Goal: Task Accomplishment & Management: Complete application form

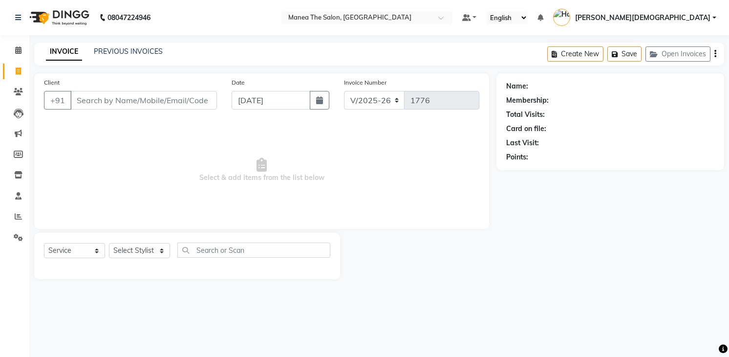
select select "5481"
select select "service"
click at [138, 248] on select "Select Stylist [PERSON_NAME] Renuka [PERSON_NAME] [PERSON_NAME] [PERSON_NAME]" at bounding box center [139, 250] width 61 height 15
click at [109, 243] on select "Select Stylist [PERSON_NAME] Renuka [PERSON_NAME] [PERSON_NAME] [PERSON_NAME]" at bounding box center [139, 250] width 61 height 15
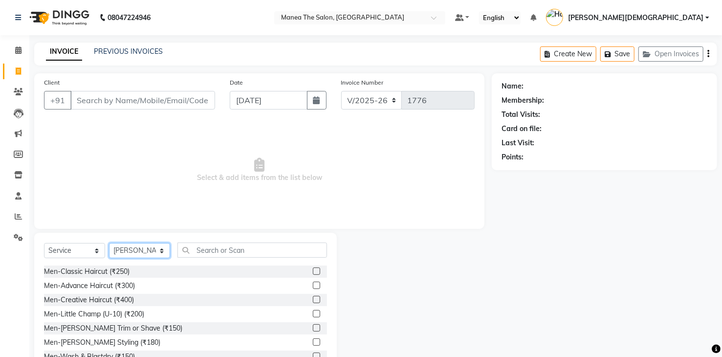
click at [130, 250] on select "Select Stylist [PERSON_NAME] Renuka [PERSON_NAME] [PERSON_NAME] [PERSON_NAME]" at bounding box center [139, 250] width 61 height 15
select select "75190"
click at [109, 243] on select "Select Stylist [PERSON_NAME] Renuka [PERSON_NAME] [PERSON_NAME] [PERSON_NAME]" at bounding box center [139, 250] width 61 height 15
click at [106, 271] on div "Men-Classic Haircut (₹250)" at bounding box center [87, 271] width 86 height 10
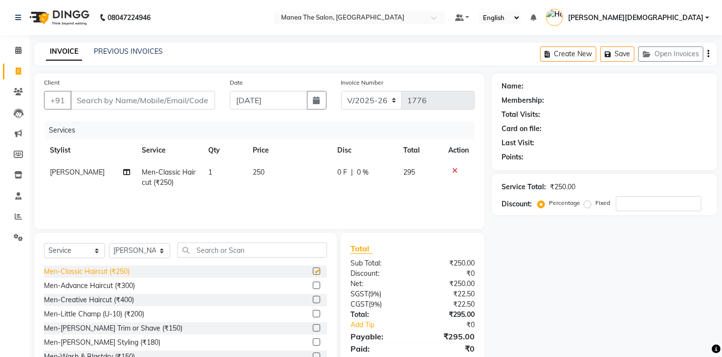
checkbox input "false"
click at [125, 328] on div "Men-[PERSON_NAME] Trim or Shave (₹150)" at bounding box center [113, 328] width 138 height 10
checkbox input "false"
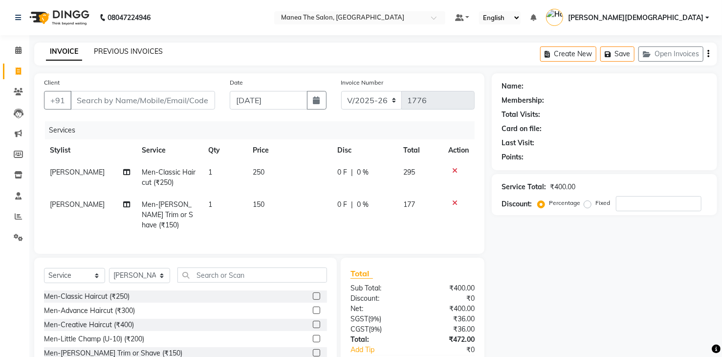
click at [116, 48] on link "PREVIOUS INVOICES" at bounding box center [128, 51] width 69 height 9
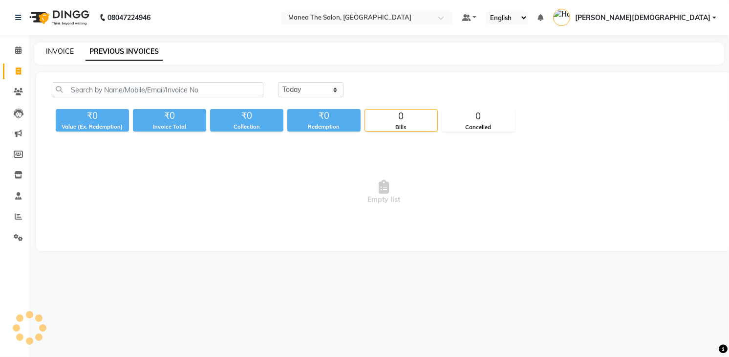
click at [58, 55] on link "INVOICE" at bounding box center [60, 51] width 28 height 9
select select "5481"
select select "service"
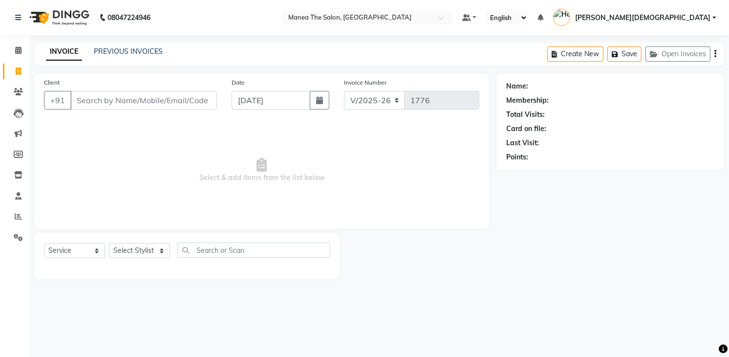
click at [99, 101] on input "Client" at bounding box center [143, 100] width 147 height 19
click at [131, 253] on select "Select Stylist [PERSON_NAME] Renuka [PERSON_NAME] [PERSON_NAME] [PERSON_NAME]" at bounding box center [139, 250] width 61 height 15
select select "75190"
click at [109, 243] on select "Select Stylist [PERSON_NAME] Renuka [PERSON_NAME] [PERSON_NAME] [PERSON_NAME]" at bounding box center [139, 250] width 61 height 15
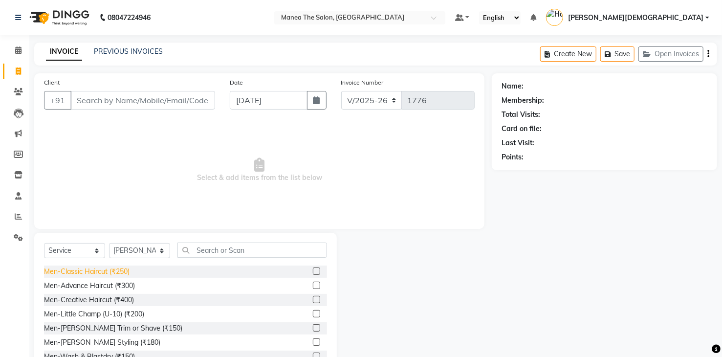
click at [117, 268] on div "Men-Classic Haircut (₹250)" at bounding box center [87, 271] width 86 height 10
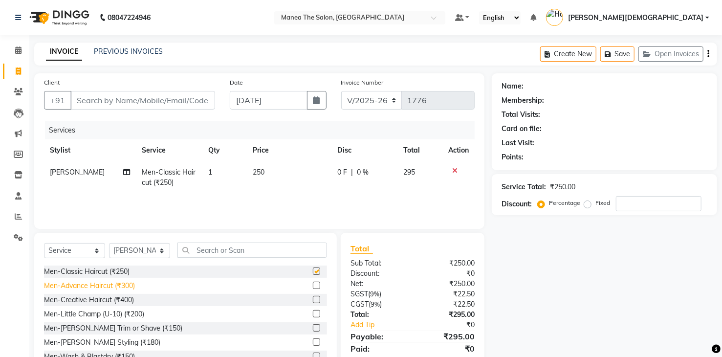
checkbox input "false"
click at [127, 327] on div "Men-[PERSON_NAME] Trim or Shave (₹150)" at bounding box center [113, 328] width 138 height 10
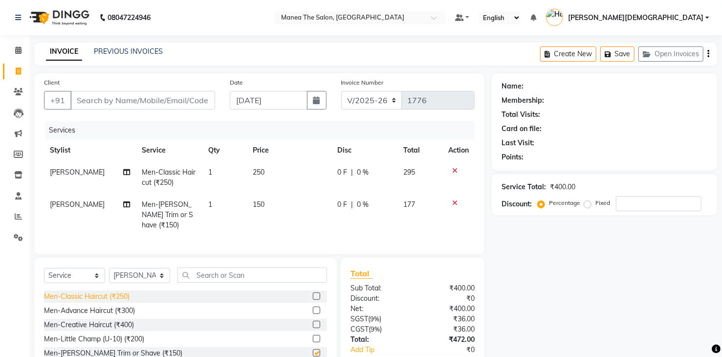
checkbox input "false"
